Goal: Information Seeking & Learning: Find specific fact

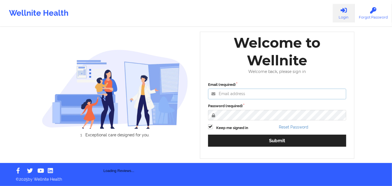
type input "[PERSON_NAME][EMAIL_ADDRESS][DOMAIN_NAME]"
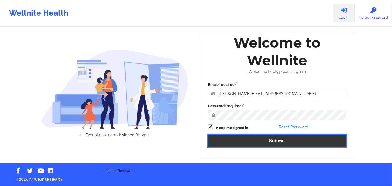
click at [283, 142] on button "Submit" at bounding box center [277, 141] width 138 height 12
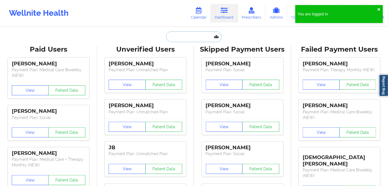
click at [197, 34] on input "text" at bounding box center [194, 36] width 56 height 11
paste input "[EMAIL_ADDRESS][DOMAIN_NAME]"
type input "[EMAIL_ADDRESS][DOMAIN_NAME]"
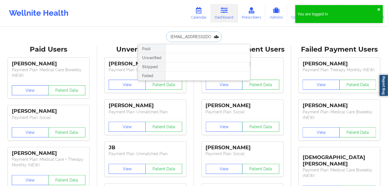
scroll to position [0, 15]
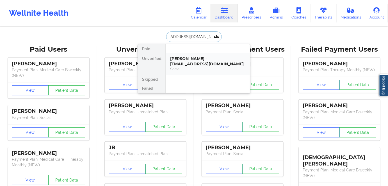
click at [200, 67] on div "Social" at bounding box center [207, 69] width 75 height 5
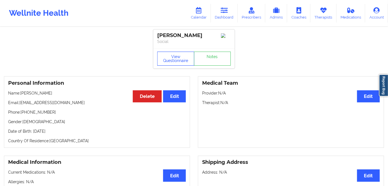
click at [170, 58] on button "View Questionnaire" at bounding box center [175, 59] width 37 height 14
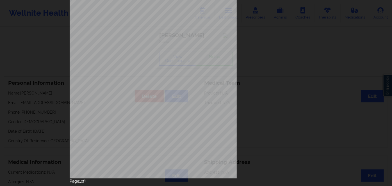
scroll to position [81, 0]
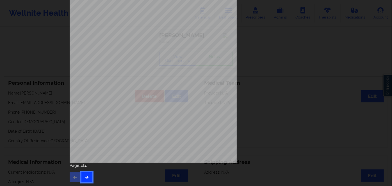
click at [84, 176] on button "button" at bounding box center [86, 177] width 11 height 10
click at [84, 178] on icon "button" at bounding box center [86, 176] width 5 height 3
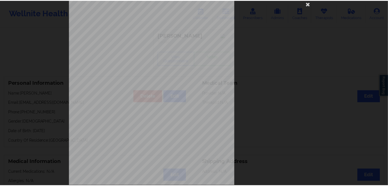
scroll to position [0, 0]
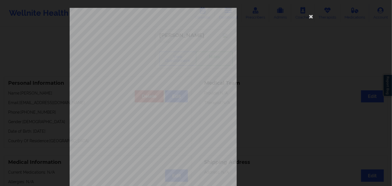
click at [132, 43] on span "008W04914" at bounding box center [135, 43] width 14 height 3
copy span "008W04914"
click at [310, 15] on icon at bounding box center [310, 16] width 9 height 9
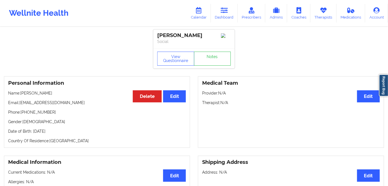
click at [62, 133] on p "Date of Birth: [DEMOGRAPHIC_DATA]" at bounding box center [97, 132] width 178 height 6
click at [63, 131] on p "Date of Birth: [DEMOGRAPHIC_DATA]" at bounding box center [97, 132] width 178 height 6
copy p "1975"
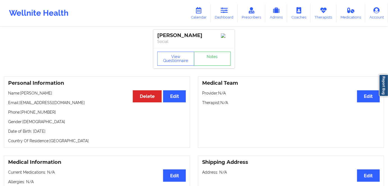
drag, startPoint x: 51, startPoint y: 93, endPoint x: 27, endPoint y: 97, distance: 24.6
click at [21, 95] on p "Name: [PERSON_NAME]" at bounding box center [97, 93] width 178 height 6
copy p "[PERSON_NAME]"
click at [219, 14] on link "Dashboard" at bounding box center [224, 13] width 27 height 19
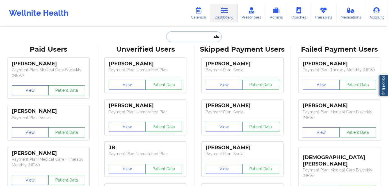
click at [190, 33] on input "text" at bounding box center [194, 36] width 56 height 11
paste input "[EMAIL_ADDRESS][DOMAIN_NAME]"
type input "[EMAIL_ADDRESS][DOMAIN_NAME]"
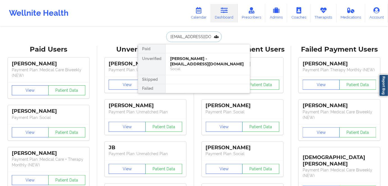
scroll to position [0, 17]
click at [196, 61] on div "[PERSON_NAME] - [EMAIL_ADDRESS][DOMAIN_NAME]" at bounding box center [207, 61] width 75 height 10
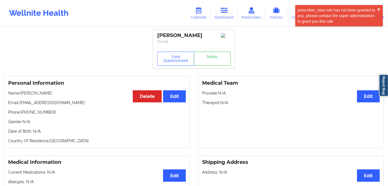
click at [180, 67] on div "View Questionnaire Notes" at bounding box center [193, 58] width 81 height 20
click at [168, 59] on button "View Questionnaire" at bounding box center [175, 59] width 37 height 14
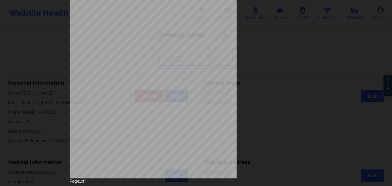
scroll to position [81, 0]
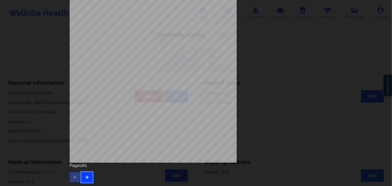
click at [81, 178] on button "button" at bounding box center [86, 177] width 11 height 10
click at [84, 178] on icon "button" at bounding box center [86, 176] width 5 height 3
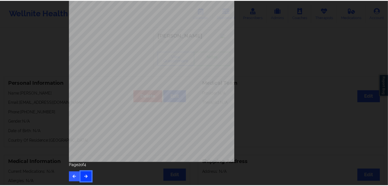
scroll to position [0, 0]
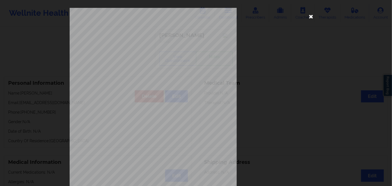
click at [308, 16] on icon at bounding box center [310, 16] width 9 height 9
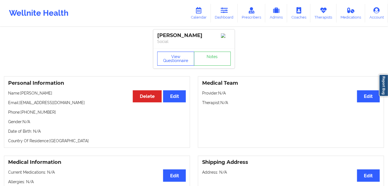
click at [183, 62] on button "View Questionnaire" at bounding box center [175, 59] width 37 height 14
click at [227, 7] on icon at bounding box center [224, 10] width 7 height 6
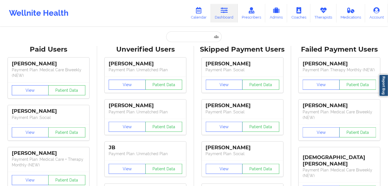
drag, startPoint x: 194, startPoint y: 45, endPoint x: 194, endPoint y: 38, distance: 6.5
click at [195, 37] on input "text" at bounding box center [194, 36] width 56 height 11
paste input "[EMAIL_ADDRESS][DOMAIN_NAME]"
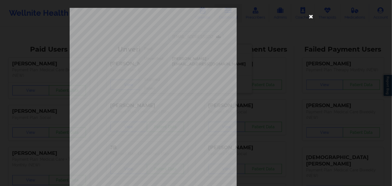
type input "[EMAIL_ADDRESS][DOMAIN_NAME]"
click at [308, 13] on icon at bounding box center [310, 16] width 9 height 9
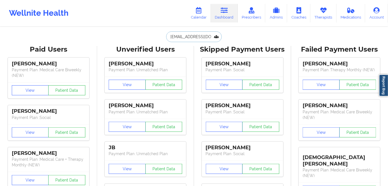
click at [185, 37] on input "[EMAIL_ADDRESS][DOMAIN_NAME]" at bounding box center [194, 36] width 56 height 11
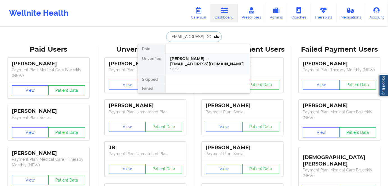
click at [202, 61] on div "[PERSON_NAME] - [EMAIL_ADDRESS][DOMAIN_NAME]" at bounding box center [207, 61] width 75 height 10
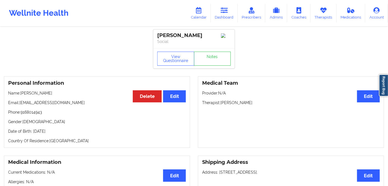
drag, startPoint x: 44, startPoint y: 137, endPoint x: 33, endPoint y: 138, distance: 10.7
click at [33, 134] on p "Date of Birth: [DEMOGRAPHIC_DATA]" at bounding box center [97, 132] width 178 height 6
copy p "[DATE]"
click at [182, 65] on button "View Questionnaire" at bounding box center [175, 59] width 37 height 14
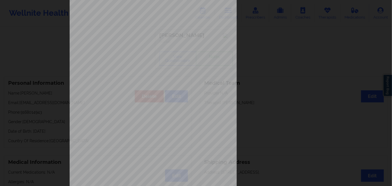
scroll to position [81, 0]
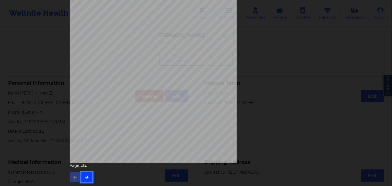
click at [83, 176] on button "button" at bounding box center [86, 177] width 11 height 10
click at [85, 177] on icon "button" at bounding box center [86, 176] width 5 height 3
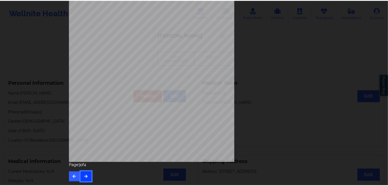
scroll to position [0, 0]
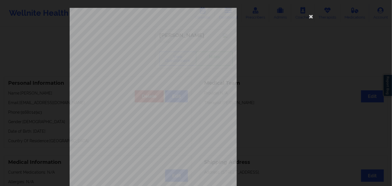
click at [144, 41] on div "commercial Insurance Member ID for patient 00044722300 Insurance company name d…" at bounding box center [196, 126] width 253 height 236
click at [142, 43] on span "00044722300" at bounding box center [135, 43] width 15 height 3
click at [134, 42] on span "00044722300" at bounding box center [135, 43] width 15 height 3
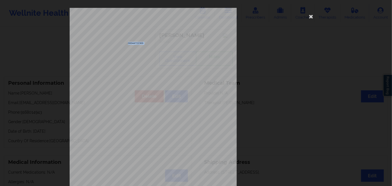
click at [134, 42] on span "00044722300" at bounding box center [135, 43] width 15 height 3
copy span "00044722300"
click at [311, 16] on icon at bounding box center [310, 16] width 9 height 9
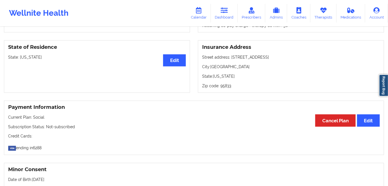
scroll to position [230, 0]
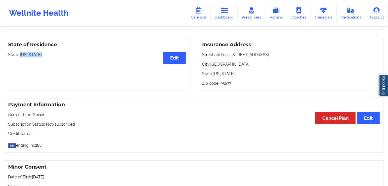
drag, startPoint x: 47, startPoint y: 58, endPoint x: 19, endPoint y: 58, distance: 27.8
click at [19, 58] on p "State: [US_STATE]" at bounding box center [97, 55] width 178 height 6
copy p "[US_STATE]"
click at [223, 8] on icon at bounding box center [224, 10] width 7 height 6
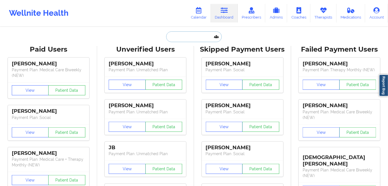
click at [194, 36] on input "text" at bounding box center [194, 36] width 56 height 11
paste input "[EMAIL_ADDRESS][DOMAIN_NAME]"
type input "[EMAIL_ADDRESS][DOMAIN_NAME]"
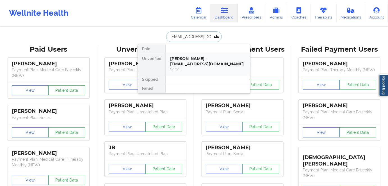
click at [194, 67] on div "Social" at bounding box center [207, 69] width 75 height 5
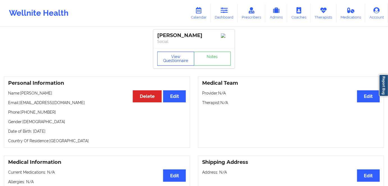
drag, startPoint x: 174, startPoint y: 54, endPoint x: 173, endPoint y: 47, distance: 7.1
click at [174, 54] on button "View Questionnaire" at bounding box center [175, 59] width 37 height 14
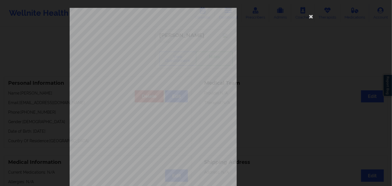
scroll to position [81, 0]
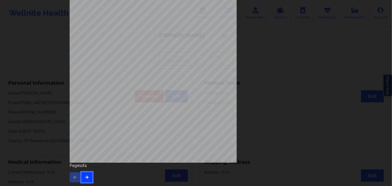
click at [86, 174] on button "button" at bounding box center [86, 177] width 11 height 10
click at [86, 177] on icon "button" at bounding box center [86, 176] width 5 height 3
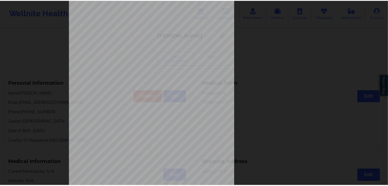
scroll to position [0, 0]
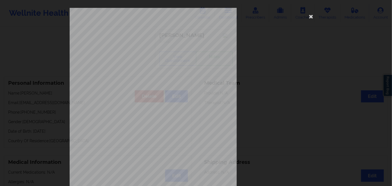
click at [139, 40] on span "Insurance Member ID for patient" at bounding box center [148, 39] width 42 height 3
click at [126, 40] on div "commercial Insurance Member ID for patient 000000 Insurance company name detail…" at bounding box center [196, 126] width 253 height 236
click at [130, 38] on span "Insurance Member ID for patient" at bounding box center [148, 39] width 42 height 3
click at [132, 38] on div "commercial Insurance Member ID for patient 000000 Insurance company name detail…" at bounding box center [196, 126] width 253 height 236
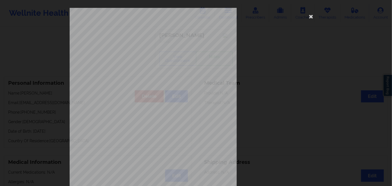
click at [130, 43] on span "000000" at bounding box center [132, 43] width 8 height 3
copy span "000000"
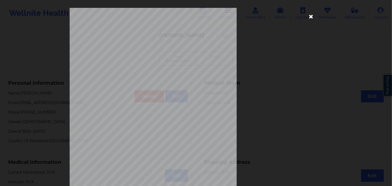
click at [309, 20] on icon at bounding box center [310, 16] width 9 height 9
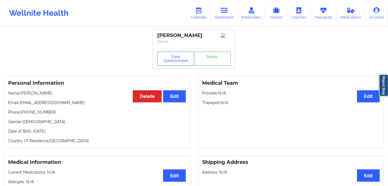
drag, startPoint x: 49, startPoint y: 92, endPoint x: 23, endPoint y: 92, distance: 26.4
click at [23, 92] on p "Name: [PERSON_NAME]" at bounding box center [97, 93] width 178 height 6
drag, startPoint x: 48, startPoint y: 106, endPoint x: 46, endPoint y: 103, distance: 3.1
click at [47, 104] on p "Email: [EMAIL_ADDRESS][DOMAIN_NAME]" at bounding box center [97, 103] width 178 height 6
drag, startPoint x: 47, startPoint y: 93, endPoint x: 23, endPoint y: 91, distance: 24.0
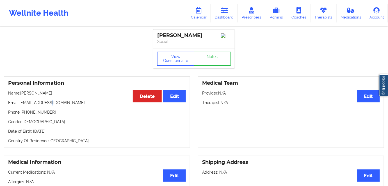
click at [22, 91] on div "Personal Information Edit Delete Name: [PERSON_NAME] Email: [EMAIL_ADDRESS][DOM…" at bounding box center [97, 112] width 186 height 72
drag, startPoint x: 37, startPoint y: 100, endPoint x: 48, endPoint y: 96, distance: 11.4
click at [38, 100] on div "Personal Information Edit Delete Name: [PERSON_NAME] Email: [EMAIL_ADDRESS][DOM…" at bounding box center [97, 112] width 186 height 72
drag, startPoint x: 50, startPoint y: 95, endPoint x: 21, endPoint y: 92, distance: 29.3
click at [21, 92] on p "Name: [PERSON_NAME]" at bounding box center [97, 93] width 178 height 6
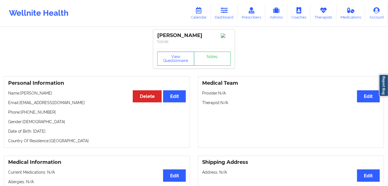
copy p "[PERSON_NAME]"
click at [70, 130] on p "Date of Birth: [DEMOGRAPHIC_DATA]" at bounding box center [97, 132] width 178 height 6
click at [71, 132] on p "Date of Birth: [DEMOGRAPHIC_DATA]" at bounding box center [97, 132] width 178 height 6
copy p "1992"
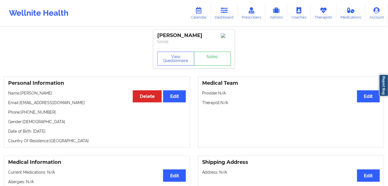
drag, startPoint x: 46, startPoint y: 92, endPoint x: 21, endPoint y: 92, distance: 24.7
click at [21, 92] on p "Name: [PERSON_NAME]" at bounding box center [97, 93] width 178 height 6
click at [226, 10] on icon at bounding box center [224, 10] width 7 height 6
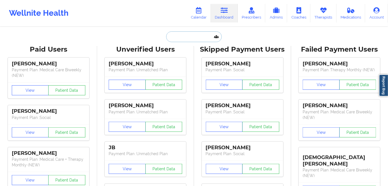
click at [191, 38] on input "text" at bounding box center [194, 36] width 56 height 11
paste input "[EMAIL_ADDRESS][DOMAIN_NAME]"
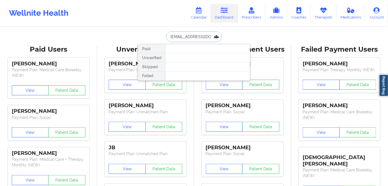
type input "[EMAIL_ADDRESS][DOMAIN_NAME]"
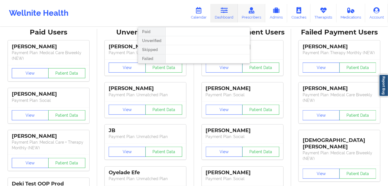
scroll to position [25, 0]
